Goal: Task Accomplishment & Management: Use online tool/utility

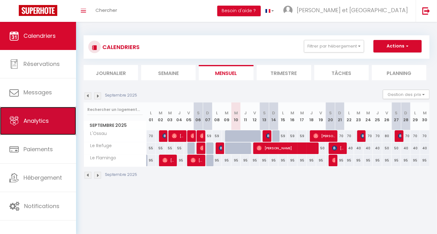
click at [32, 117] on span "Analytics" at bounding box center [35, 121] width 25 height 8
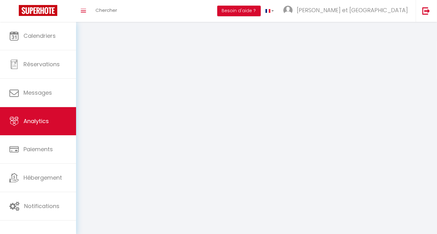
select select "2025"
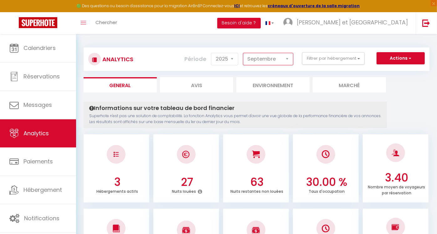
click at [288, 60] on select "[PERSON_NAME] Mars [PERSON_NAME] Juin Juillet Août Septembre Octobre Novembre D…" at bounding box center [268, 59] width 50 height 13
select select "8"
click at [244, 53] on select "[PERSON_NAME] Mars [PERSON_NAME] Juin Juillet Août Septembre Octobre Novembre D…" at bounding box center [268, 59] width 50 height 13
click at [280, 116] on p "Superhote n'est pas une solution de comptabilité. La fonction Analytics vous pe…" at bounding box center [235, 119] width 292 height 12
click at [418, 59] on button "Actions" at bounding box center [401, 58] width 48 height 13
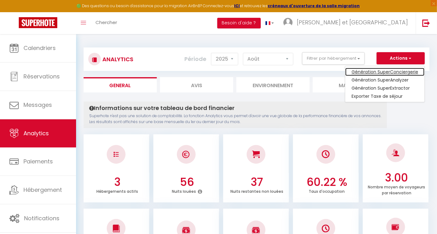
click at [398, 72] on link "Génération SuperConciergerie" at bounding box center [384, 72] width 79 height 8
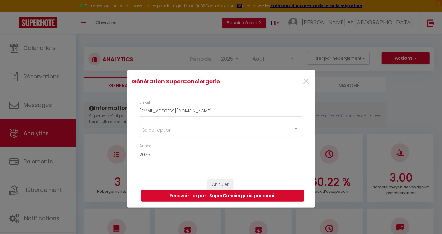
click at [195, 130] on div "Select option" at bounding box center [221, 130] width 163 height 14
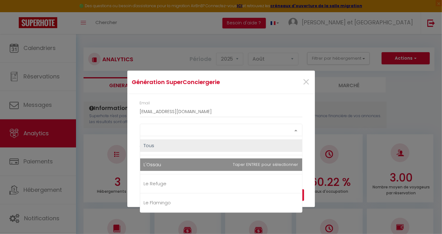
click at [154, 166] on span "L'Ossau" at bounding box center [153, 165] width 18 height 7
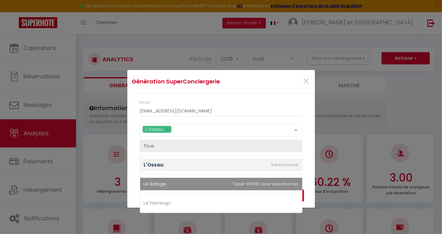
click at [154, 185] on span "Le Refuge" at bounding box center [155, 184] width 23 height 7
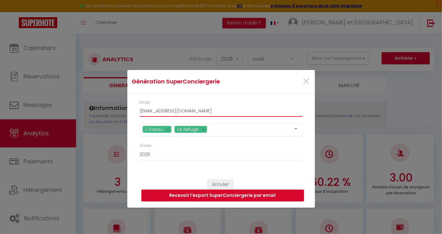
click at [266, 107] on input "[EMAIL_ADDRESS][DOMAIN_NAME]" at bounding box center [221, 111] width 163 height 11
click at [201, 196] on button "Recevoir l'export SuperConciergerie par email" at bounding box center [223, 196] width 163 height 12
